Goal: Navigation & Orientation: Find specific page/section

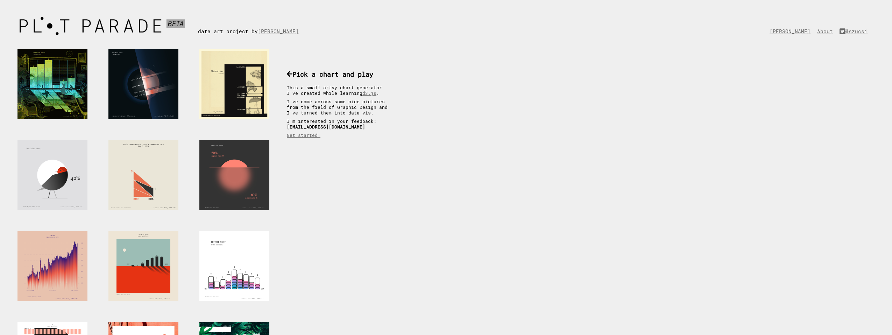
click at [71, 101] on div at bounding box center [52, 84] width 70 height 70
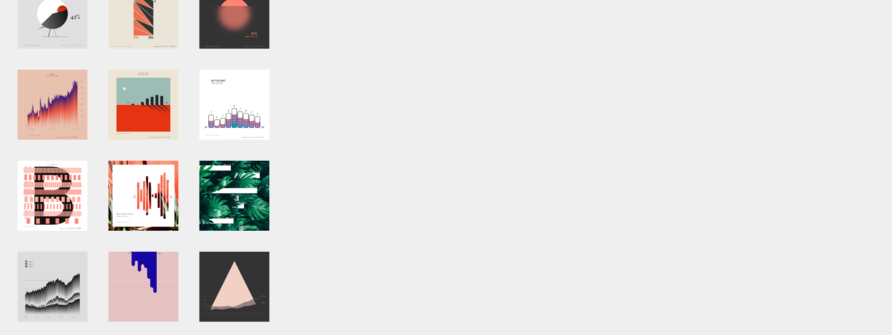
scroll to position [56, 0]
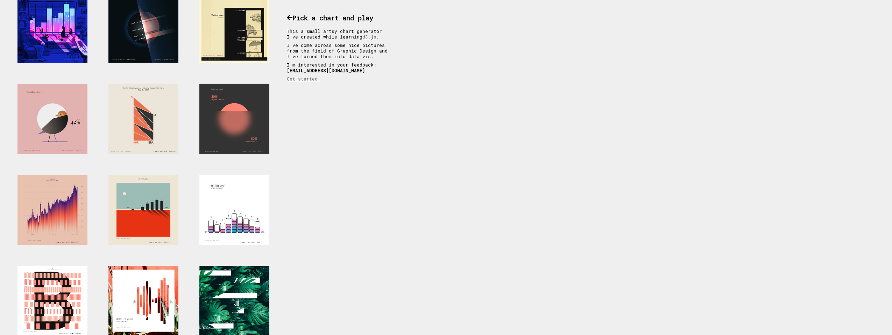
click at [70, 140] on div at bounding box center [52, 119] width 70 height 70
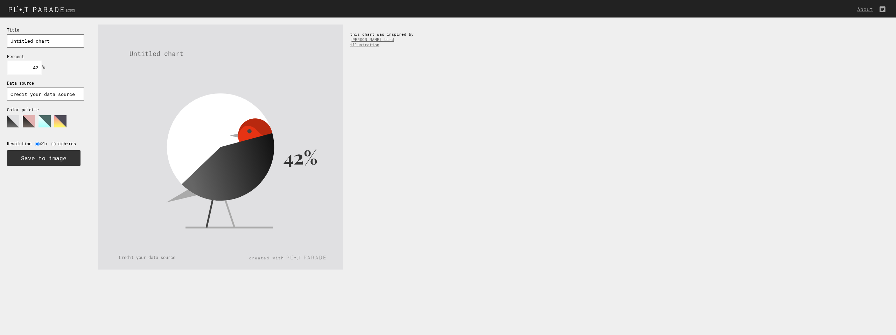
click at [58, 123] on polygon at bounding box center [60, 121] width 12 height 12
